Goal: Information Seeking & Learning: Learn about a topic

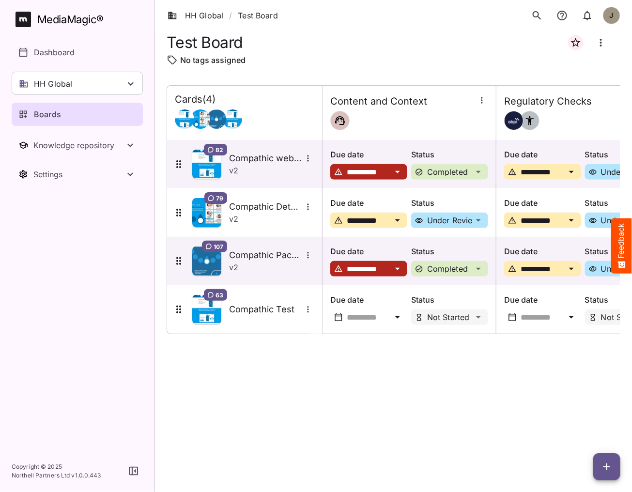
click at [290, 71] on div "**********" at bounding box center [392, 273] width 453 height 407
click at [94, 90] on div "HH Global" at bounding box center [77, 83] width 131 height 23
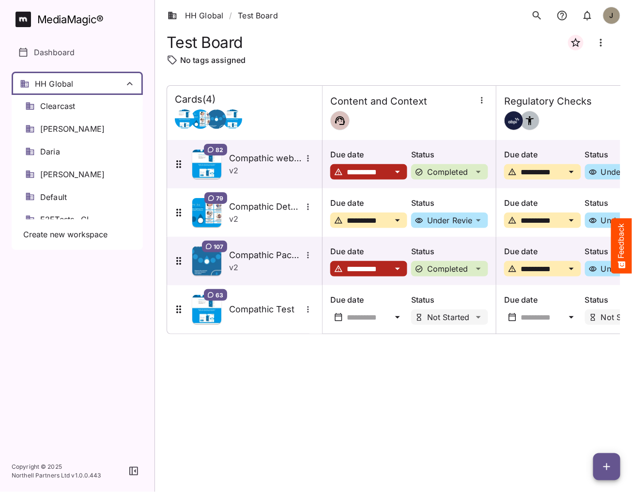
click at [221, 62] on div at bounding box center [316, 246] width 632 height 492
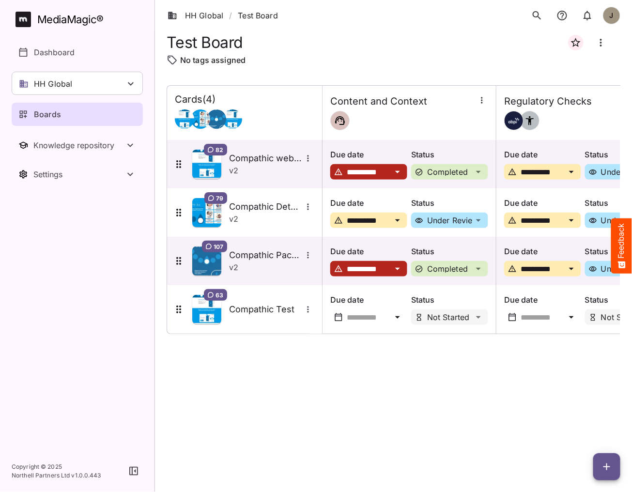
click at [86, 113] on div "Boards" at bounding box center [77, 114] width 119 height 12
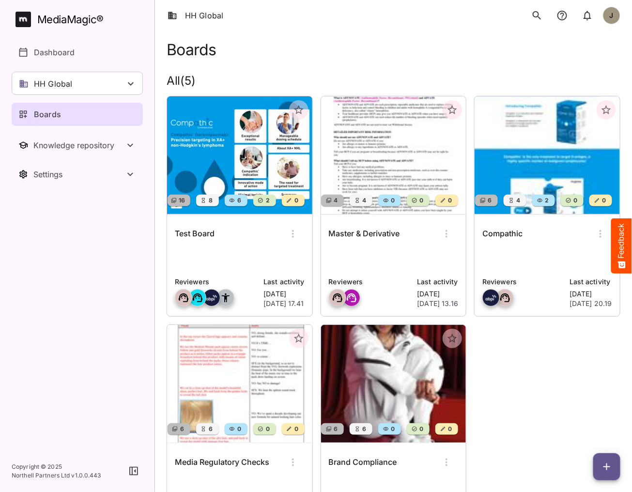
click at [351, 240] on div "Master & Derivative" at bounding box center [394, 233] width 130 height 23
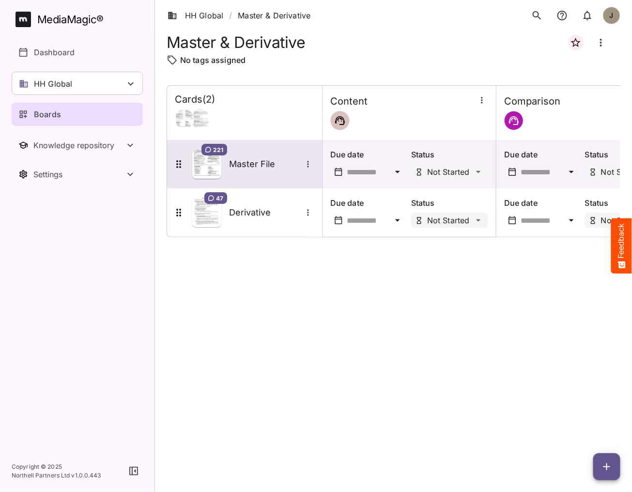
click at [269, 177] on div "221 Master File" at bounding box center [243, 164] width 141 height 29
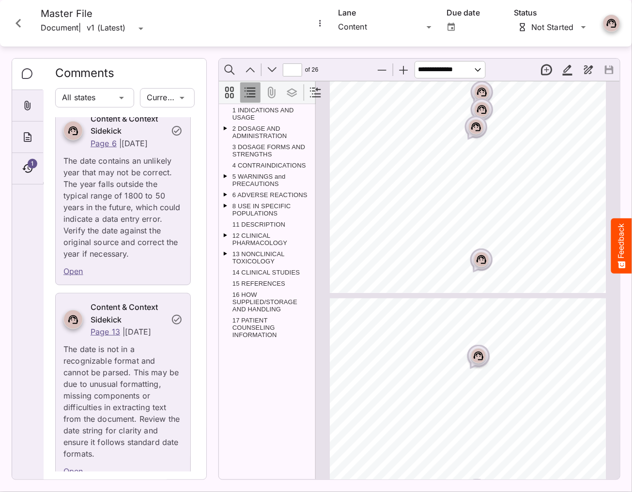
scroll to position [286, 0]
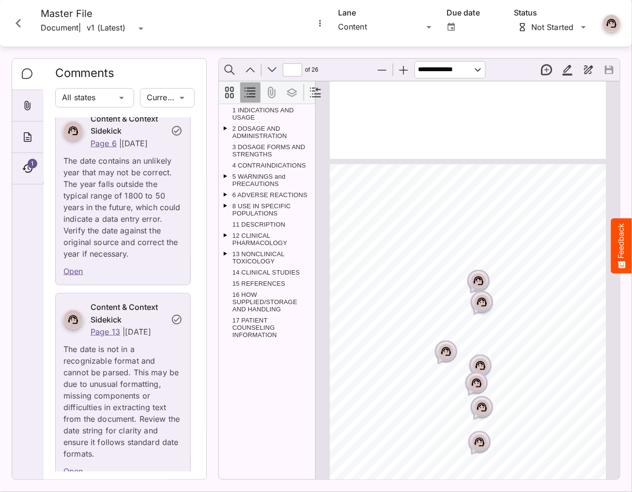
type input "*"
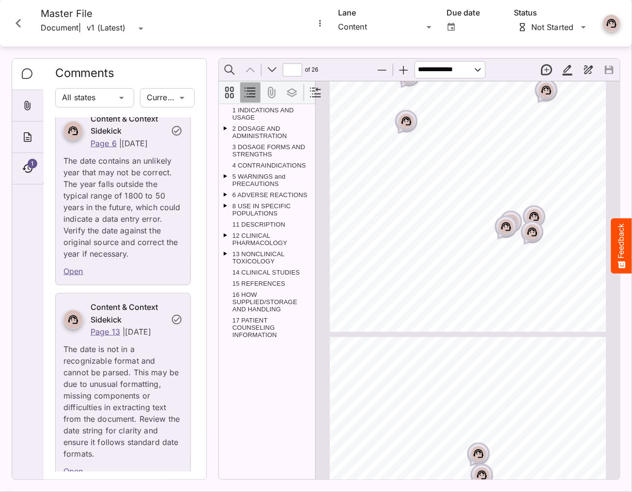
scroll to position [0, 0]
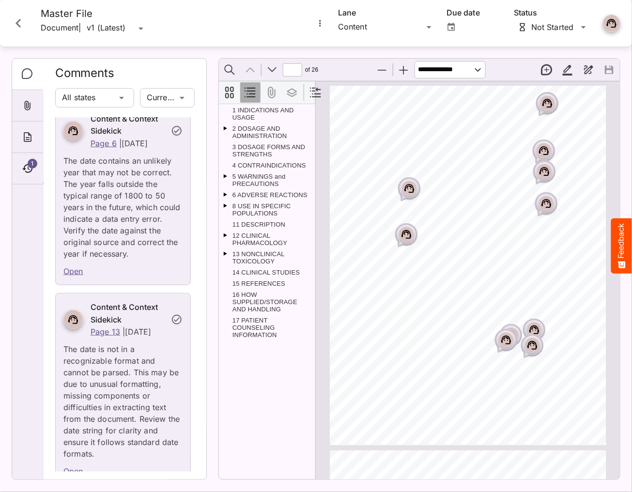
click at [27, 29] on button "Close card" at bounding box center [18, 23] width 29 height 29
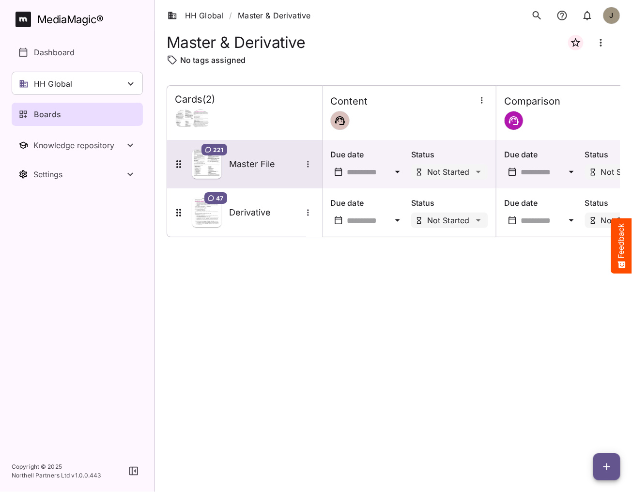
click at [260, 179] on div "221 Master File" at bounding box center [244, 164] width 155 height 48
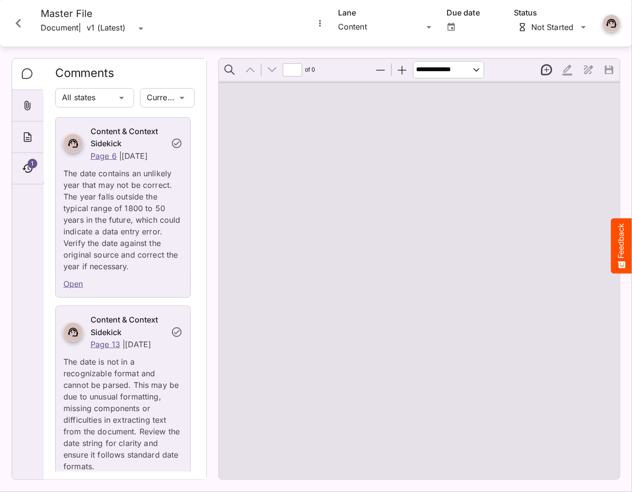
type input "*"
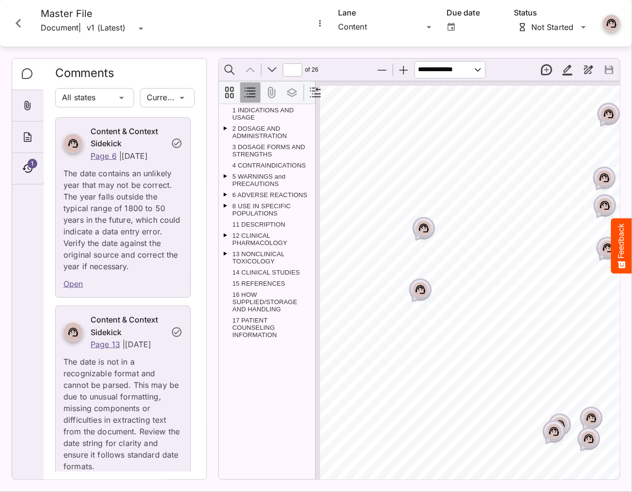
scroll to position [1, 0]
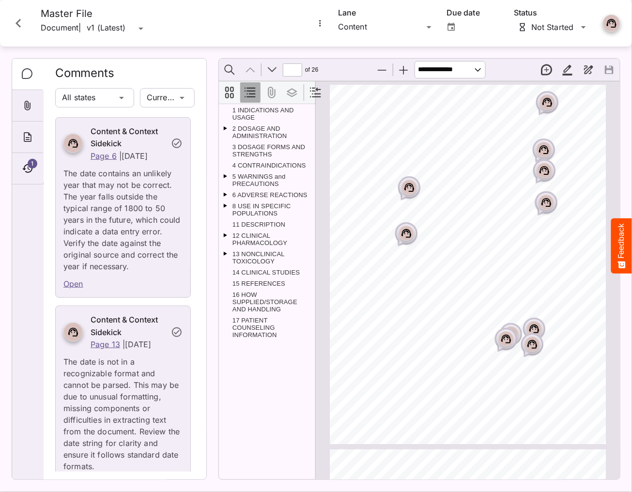
click at [25, 29] on icon "Close card" at bounding box center [18, 23] width 17 height 17
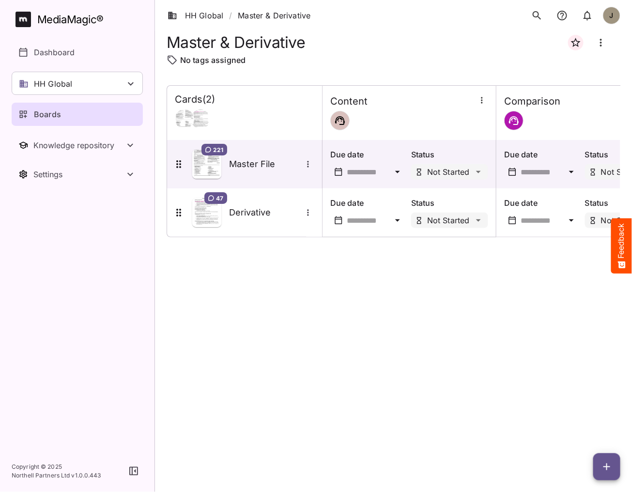
scroll to position [0, 48]
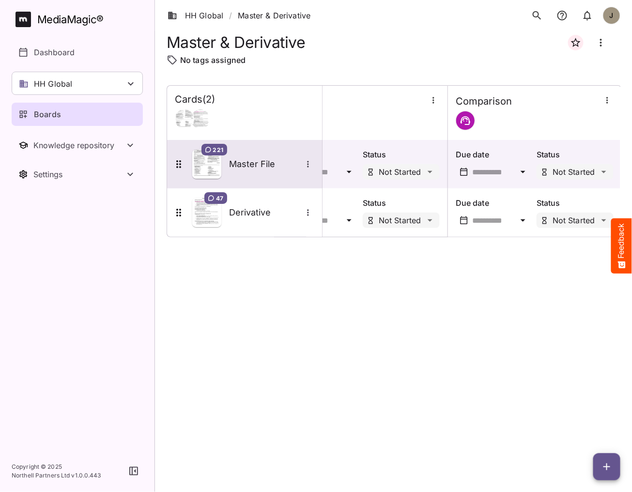
click at [252, 158] on div "Master File" at bounding box center [271, 164] width 85 height 13
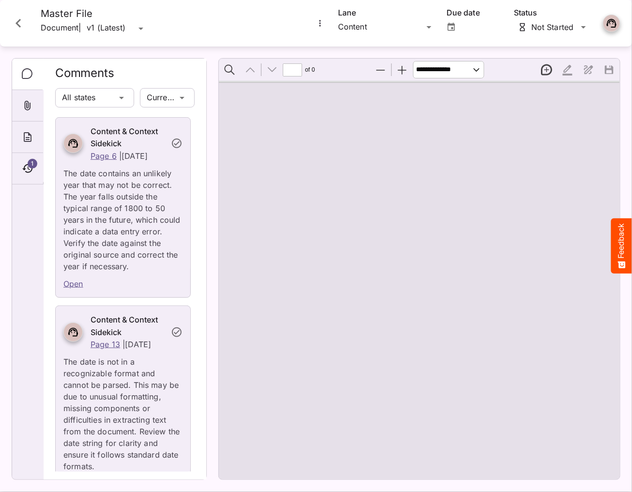
type input "*"
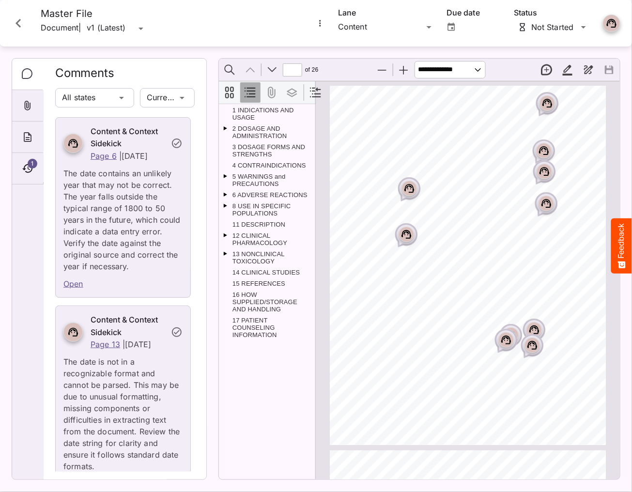
scroll to position [1, 0]
click at [384, 22] on div "HH Global / Master & Derivative J MediaMagic ® Dashboard HH Global Clearcast [P…" at bounding box center [316, 243] width 632 height 487
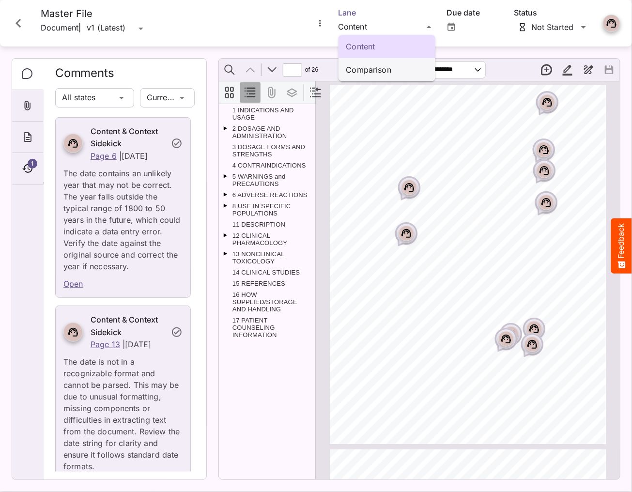
click at [369, 67] on p "Comparison" at bounding box center [386, 70] width 81 height 12
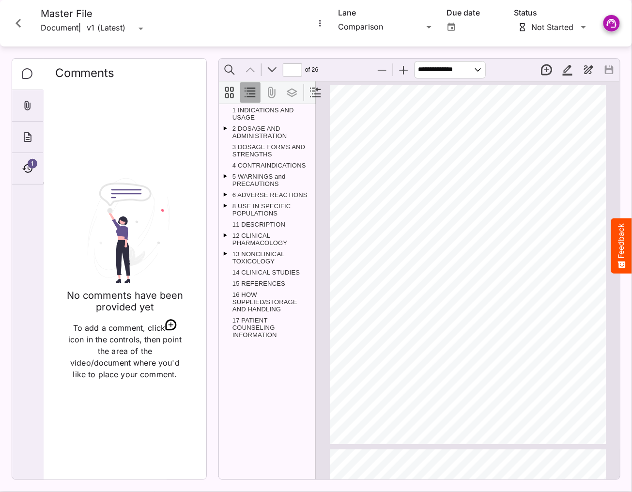
click at [29, 77] on icon "Comments" at bounding box center [27, 73] width 11 height 11
click at [105, 175] on div "No comments have been provided yet To add a comment, click icon in the controls…" at bounding box center [124, 278] width 139 height 385
click at [29, 77] on icon "Comments" at bounding box center [28, 74] width 12 height 12
click at [28, 16] on button "Close card" at bounding box center [18, 23] width 29 height 29
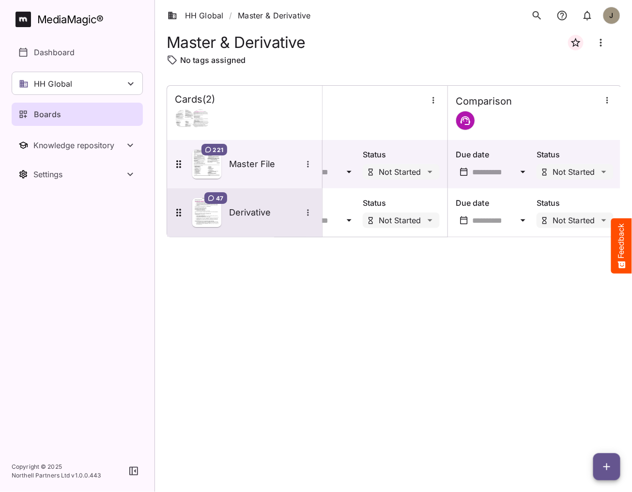
click at [273, 202] on div "47 Derivative" at bounding box center [243, 212] width 141 height 29
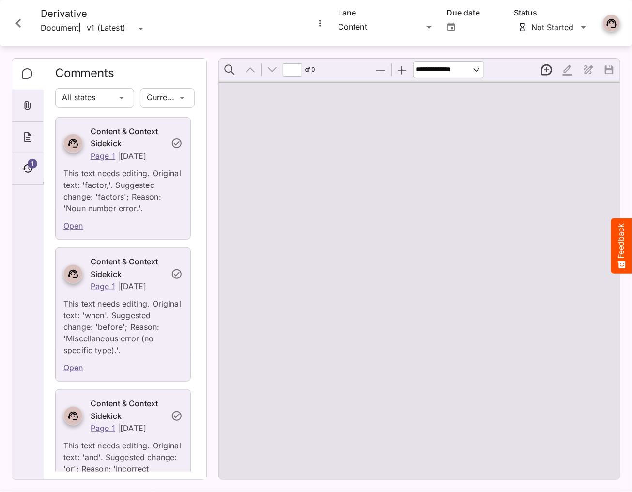
type input "*"
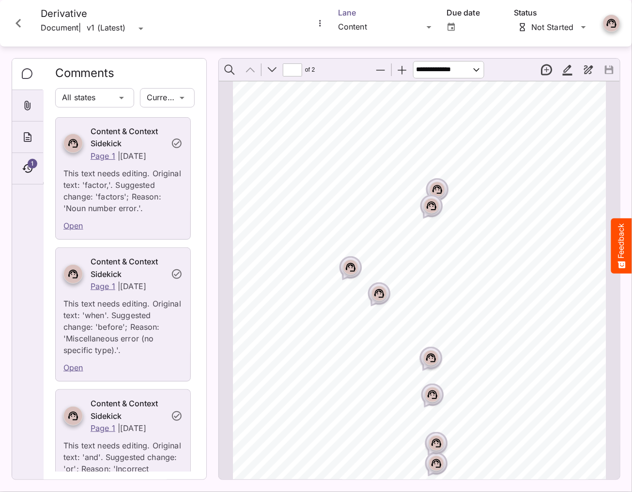
click at [375, 28] on div "HH Global / Master & Derivative J MediaMagic ® Dashboard HH Global Clearcast [P…" at bounding box center [316, 243] width 632 height 487
click at [369, 62] on div "Comparison" at bounding box center [386, 69] width 97 height 23
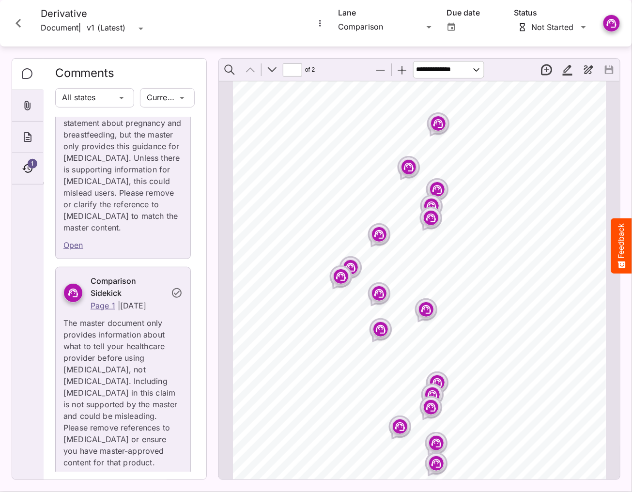
click at [379, 292] on rect "Page ⁨1⁩" at bounding box center [379, 293] width 12 height 12
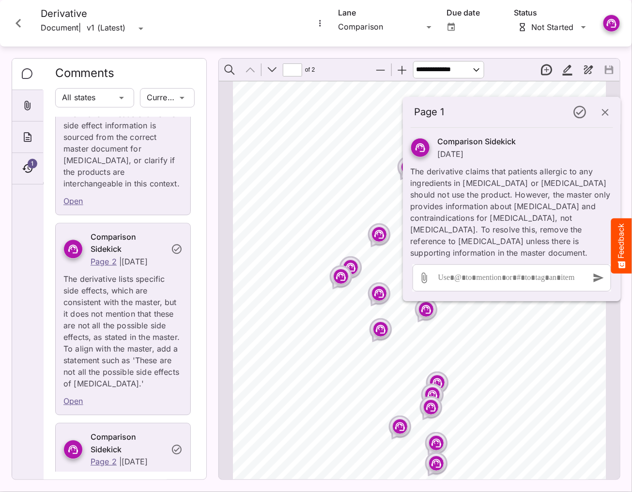
scroll to position [5161, 0]
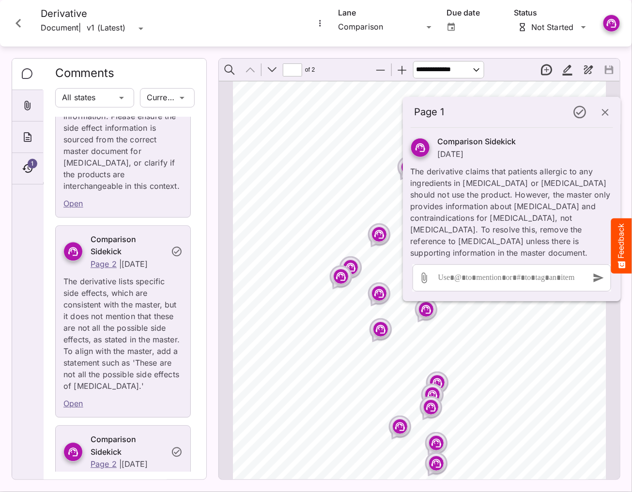
click at [610, 113] on icon "button" at bounding box center [605, 112] width 12 height 12
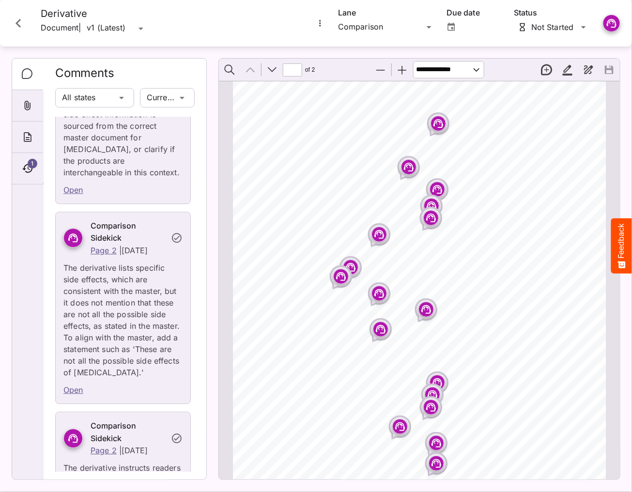
scroll to position [5159, 0]
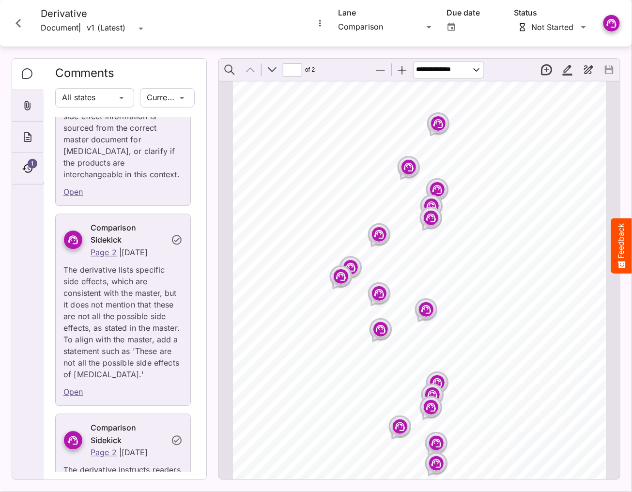
click at [397, 422] on rect "Page ⁨1⁩" at bounding box center [400, 427] width 12 height 12
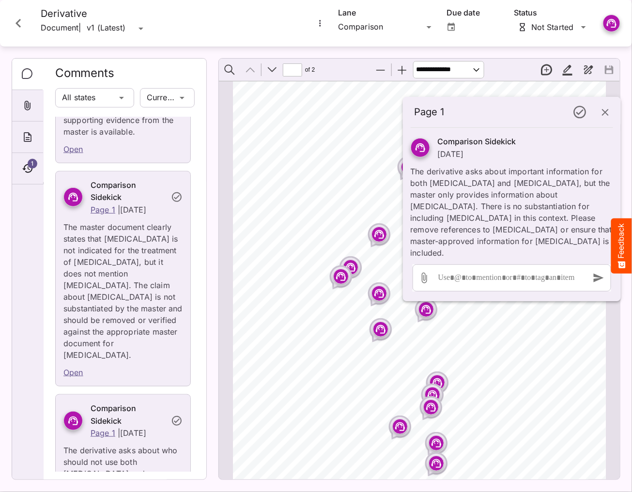
scroll to position [1175, 0]
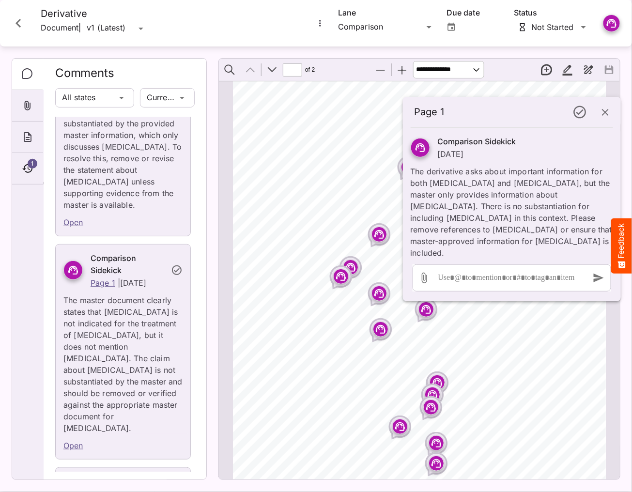
click at [20, 29] on icon "Close card" at bounding box center [18, 23] width 17 height 17
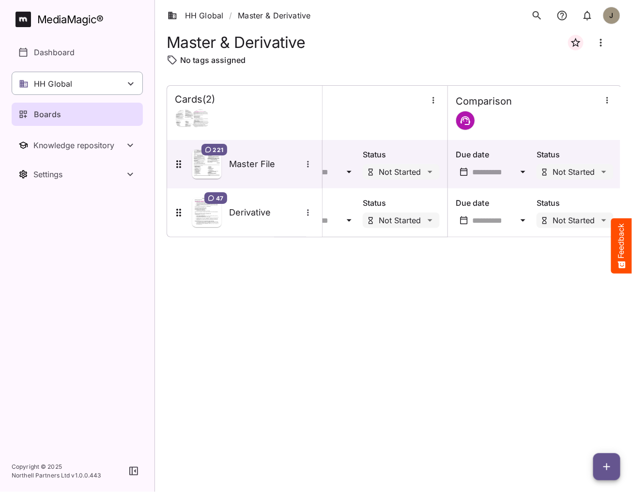
click at [84, 80] on div "HH Global" at bounding box center [77, 83] width 131 height 23
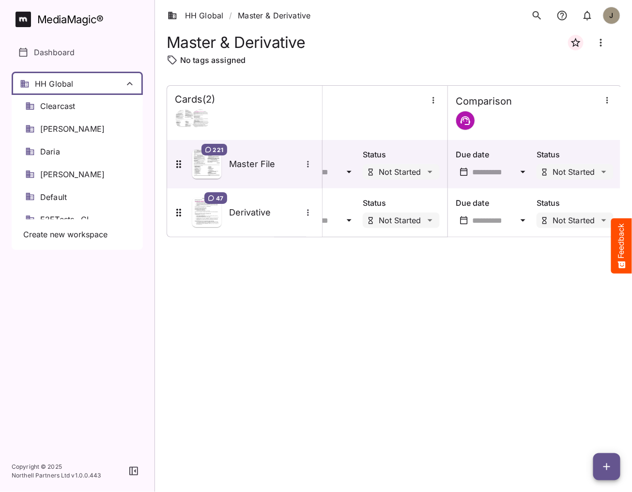
click at [84, 80] on div at bounding box center [316, 246] width 632 height 492
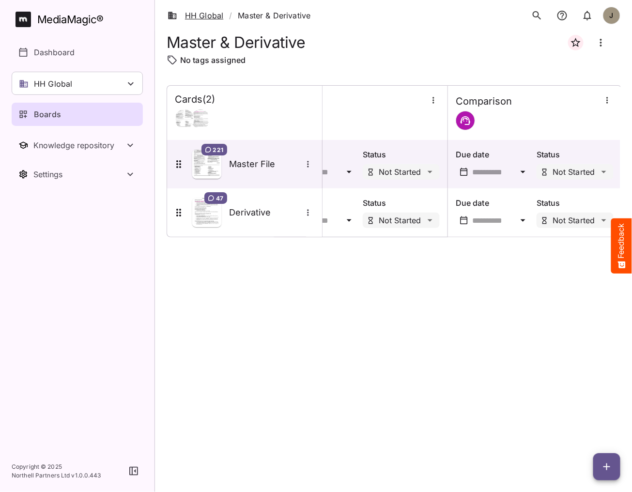
click at [214, 15] on link "HH Global" at bounding box center [195, 16] width 56 height 12
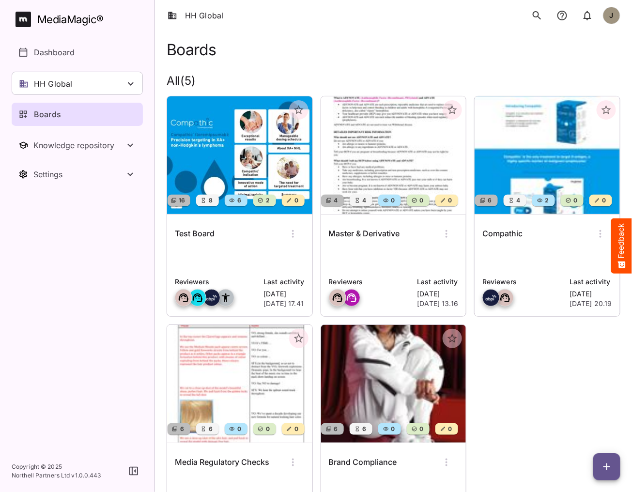
click at [516, 247] on div "Compathic Reviewers Last activity [DATE] 20.19" at bounding box center [546, 265] width 145 height 102
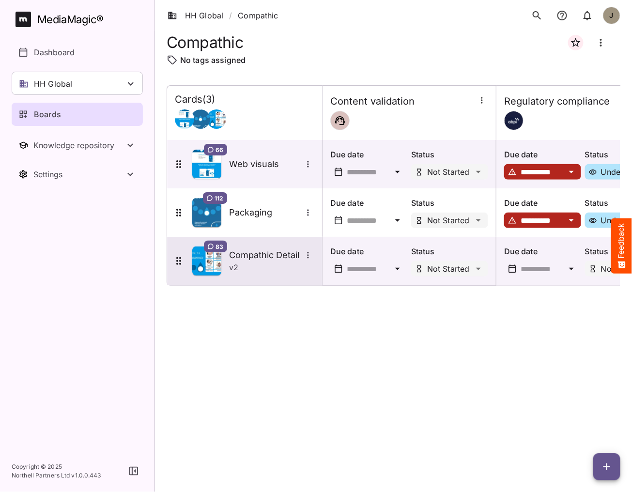
click at [241, 255] on h5 "Compathic Detail" at bounding box center [265, 255] width 73 height 12
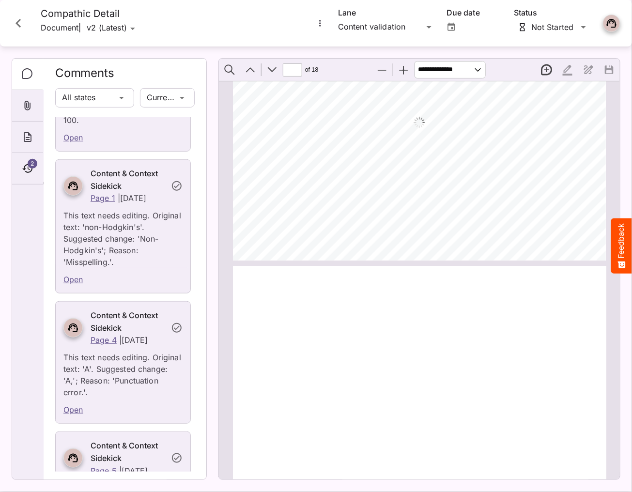
scroll to position [127, 0]
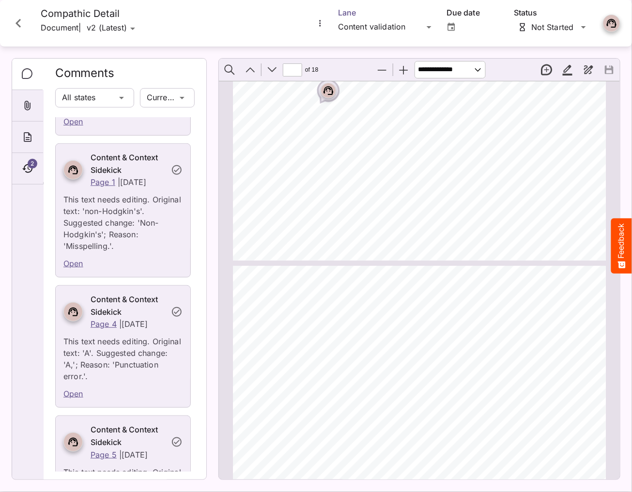
click at [386, 29] on div "HH Global / Compathic J MediaMagic ® Dashboard HH Global Clearcast [PERSON_NAME…" at bounding box center [316, 243] width 632 height 487
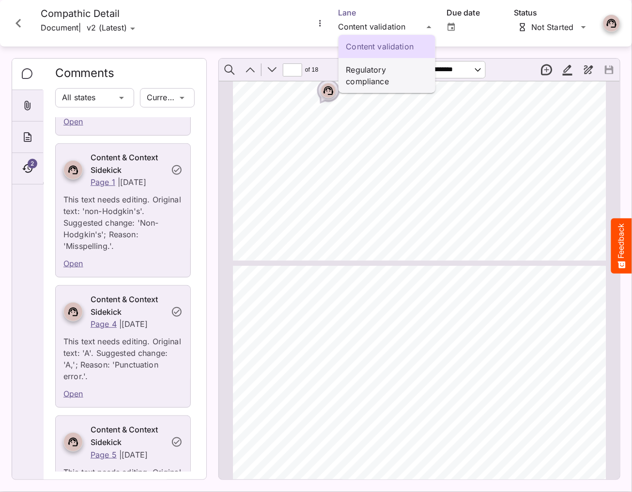
click at [376, 68] on p "Regulatory compliance" at bounding box center [386, 75] width 81 height 23
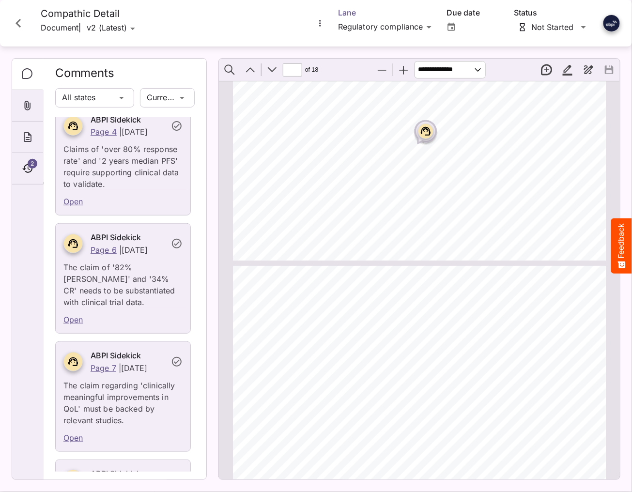
scroll to position [14, 0]
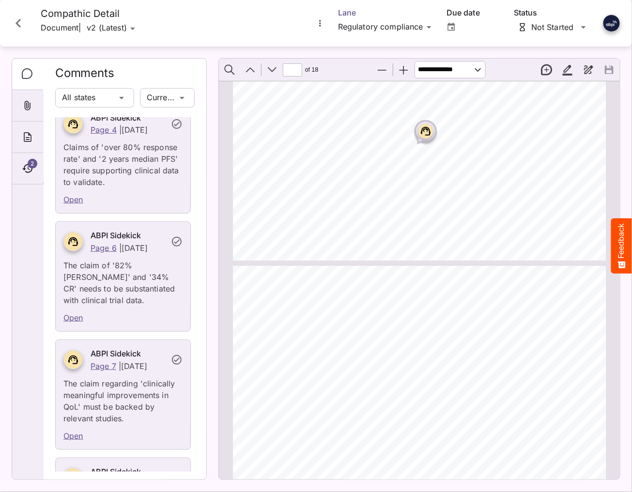
click at [372, 21] on div "HH Global / Compathic J MediaMagic ® Dashboard HH Global Clearcast [PERSON_NAME…" at bounding box center [316, 243] width 632 height 487
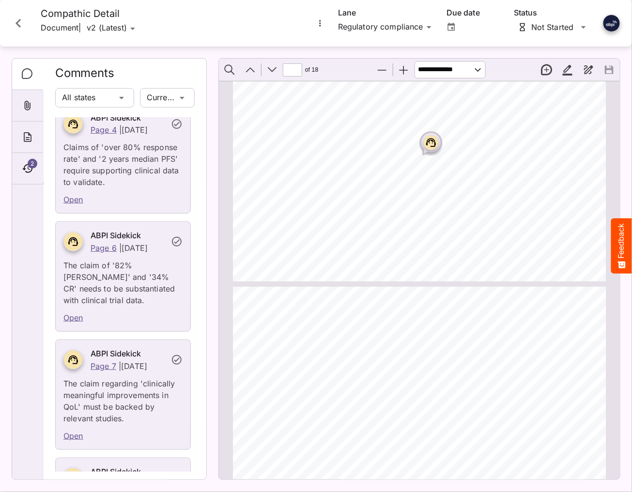
type input "*"
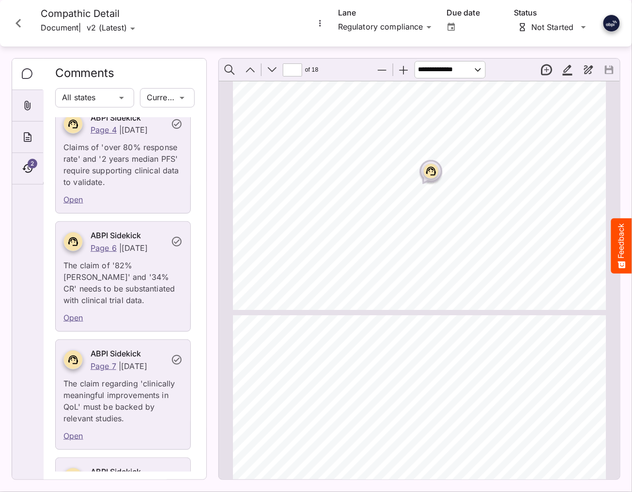
scroll to position [828, 0]
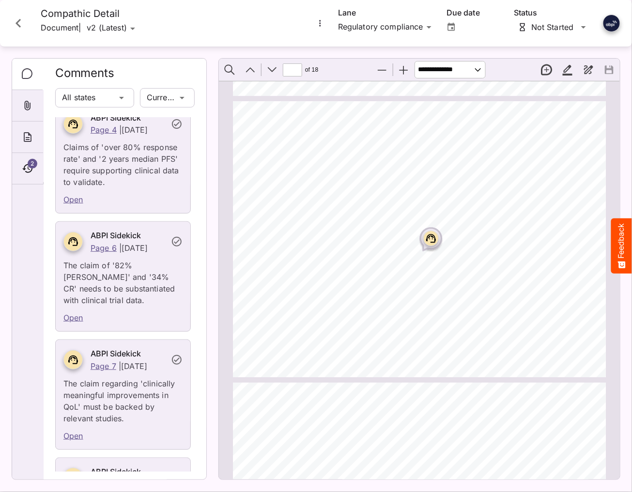
click at [17, 22] on icon "Close card" at bounding box center [17, 23] width 5 height 9
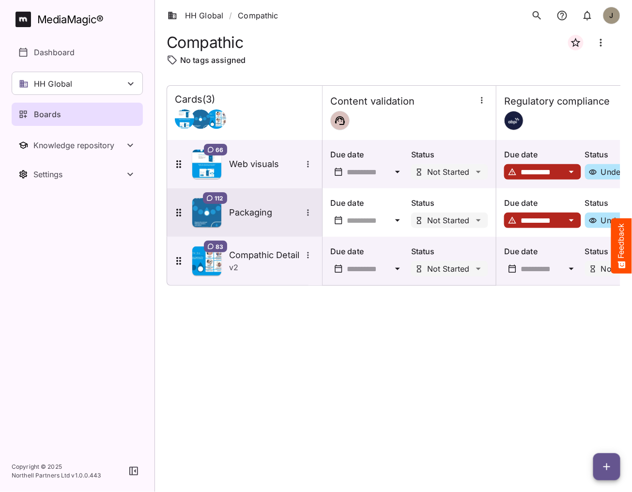
click at [261, 205] on div "112 Packaging" at bounding box center [243, 212] width 141 height 29
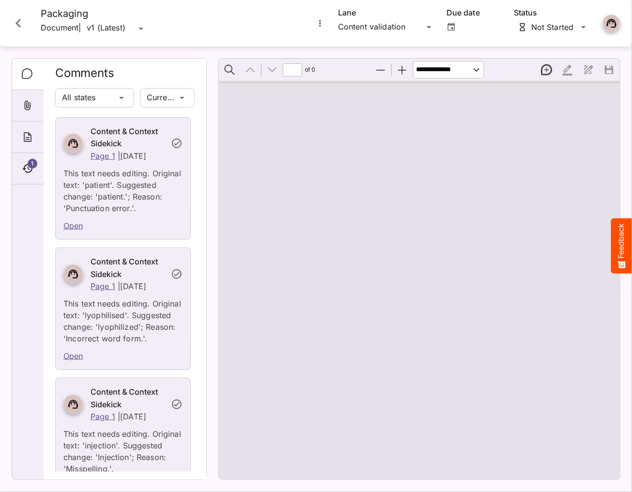
type input "*"
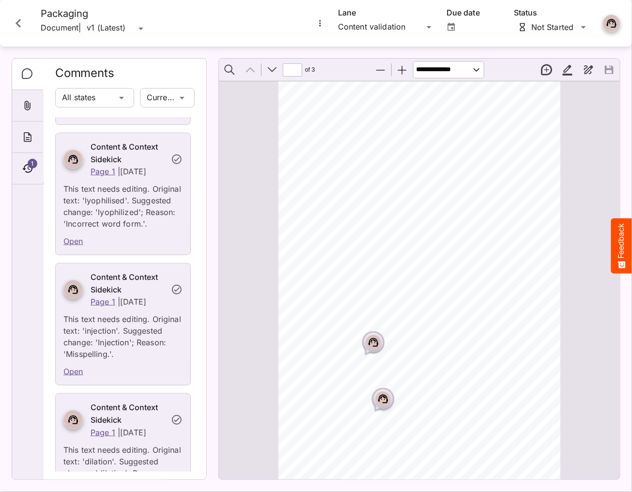
scroll to position [129, 0]
click at [372, 344] on rect "Page ⁨1⁩" at bounding box center [373, 342] width 12 height 12
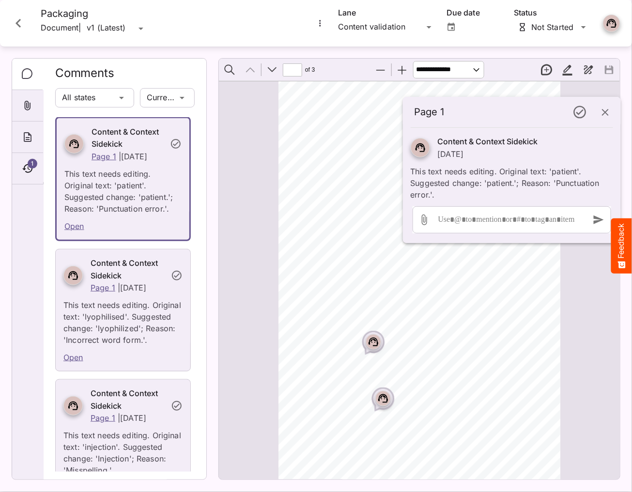
scroll to position [0, 0]
click at [406, 257] on div "For Intravenous Infusion Only Rx only Single-use vial. Discard unused portion. …" at bounding box center [423, 243] width 290 height 575
click at [19, 19] on icon "Close card" at bounding box center [18, 23] width 17 height 17
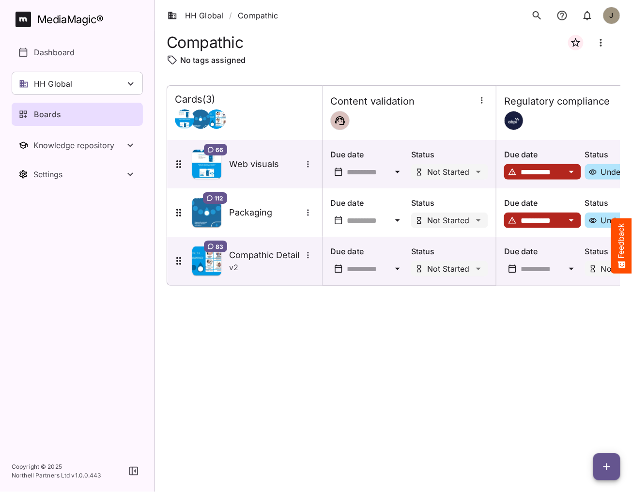
click at [230, 310] on div "**********" at bounding box center [392, 280] width 453 height 391
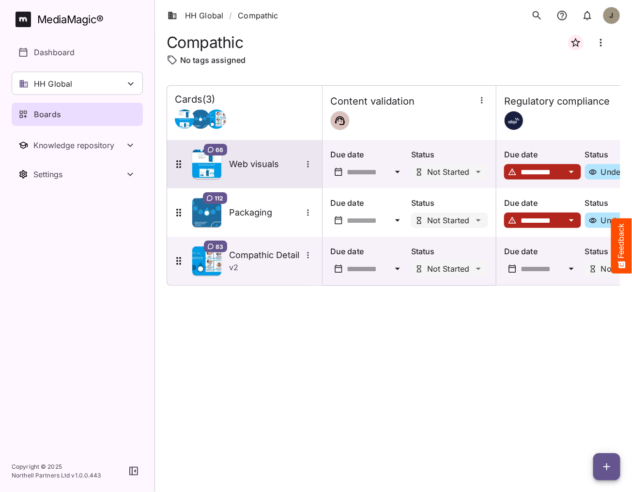
click at [255, 177] on div "66 Web visuals" at bounding box center [243, 164] width 141 height 29
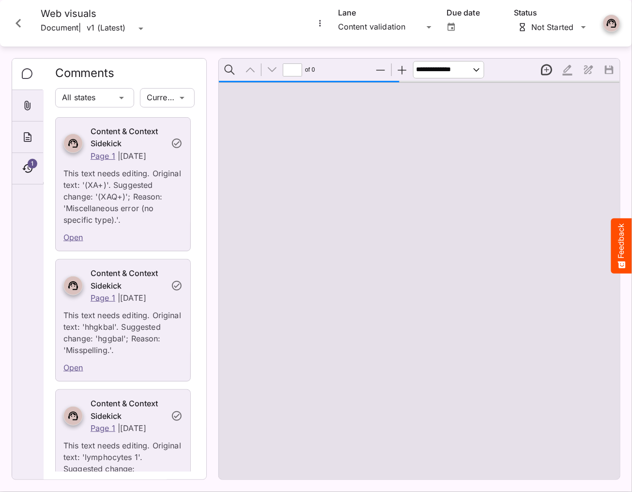
type input "*"
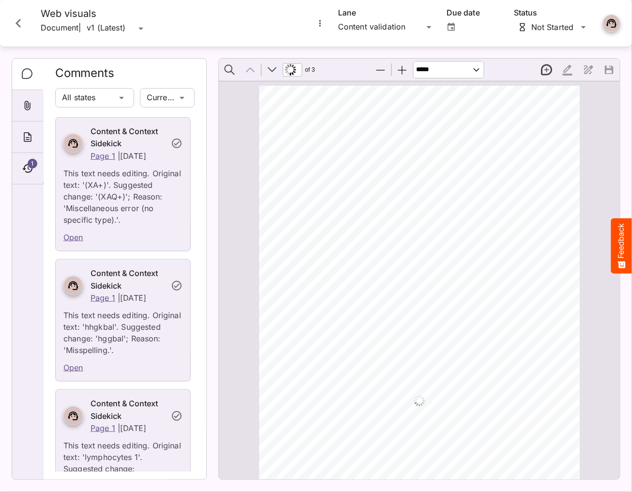
select select "******"
click at [21, 25] on icon "Close card" at bounding box center [18, 23] width 17 height 17
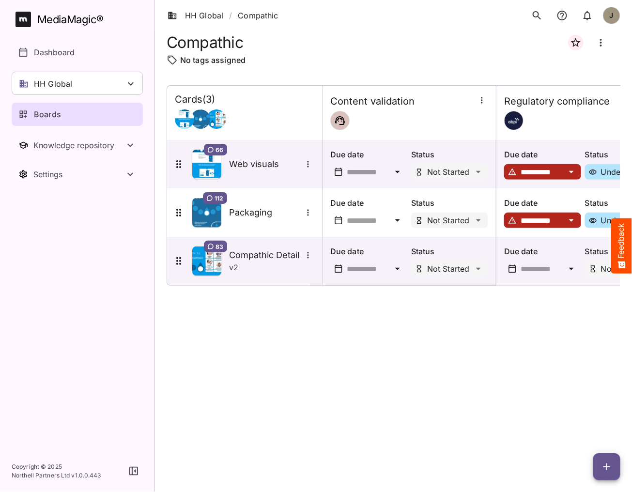
click at [333, 329] on div "**********" at bounding box center [392, 280] width 453 height 391
click at [317, 379] on div "**********" at bounding box center [392, 280] width 453 height 391
click at [104, 84] on div "HH Global" at bounding box center [77, 83] width 131 height 23
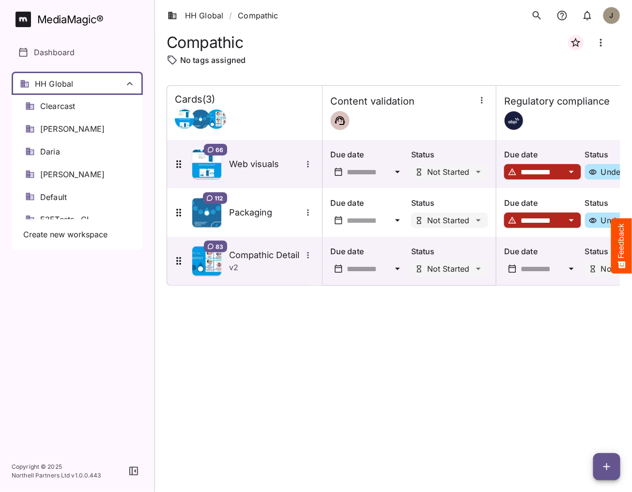
click at [104, 84] on div at bounding box center [316, 246] width 632 height 492
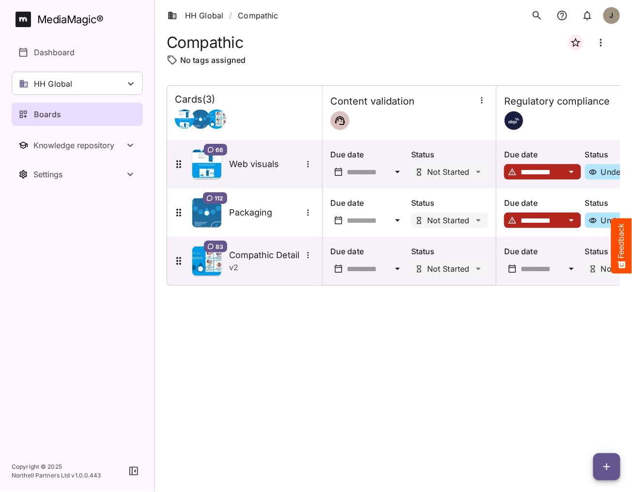
click at [357, 387] on div "**********" at bounding box center [392, 280] width 453 height 391
click at [423, 394] on div "**********" at bounding box center [392, 280] width 453 height 391
